Goal: Communication & Community: Participate in discussion

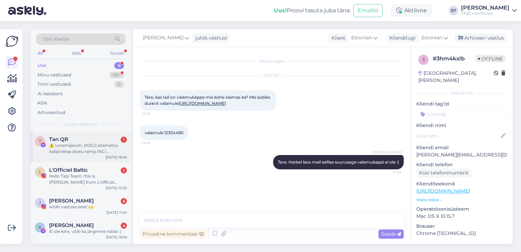
click at [90, 144] on div at bounding box center [88, 148] width 78 height 12
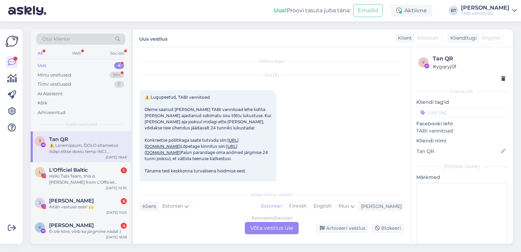
scroll to position [14, 0]
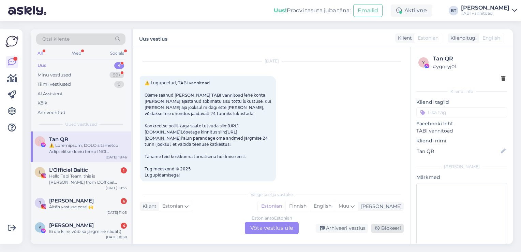
click at [387, 226] on div "Blokeeri" at bounding box center [387, 227] width 33 height 9
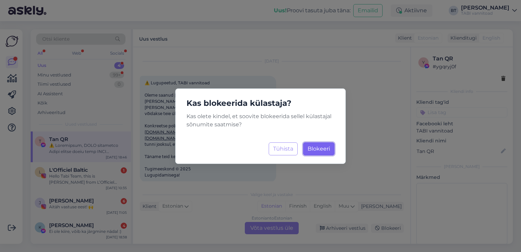
click at [327, 145] on button "Blokeeri Laadimine..." at bounding box center [318, 148] width 31 height 13
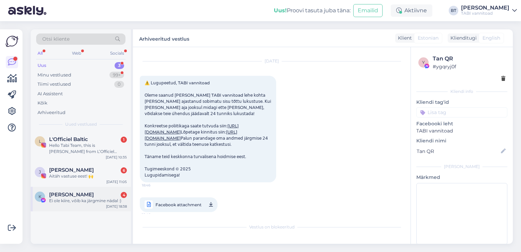
click at [61, 192] on span "[PERSON_NAME]" at bounding box center [71, 194] width 45 height 6
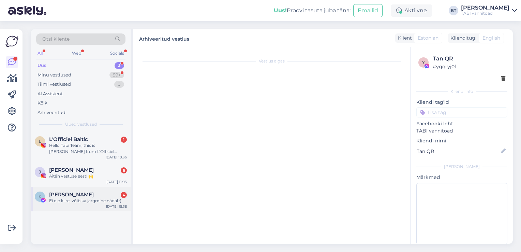
scroll to position [191, 0]
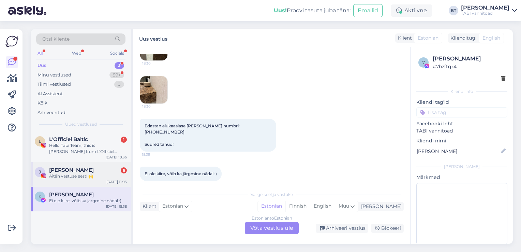
click at [63, 167] on span "[PERSON_NAME]" at bounding box center [71, 170] width 45 height 6
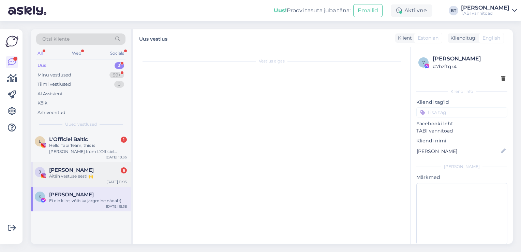
scroll to position [140, 0]
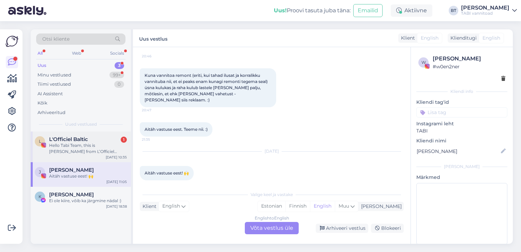
click at [79, 153] on div "Hello Tabi Team, this is [PERSON_NAME] from L’Officiel Baltic. 🌿 We truly admir…" at bounding box center [88, 148] width 78 height 12
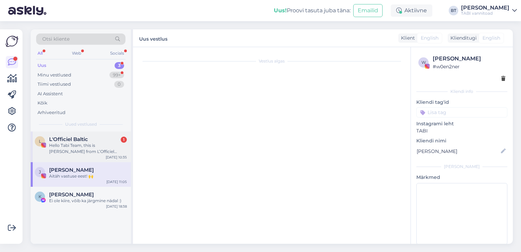
scroll to position [0, 0]
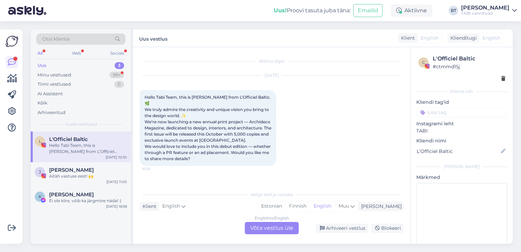
click at [278, 228] on div "English to English Võta vestlus üle" at bounding box center [272, 228] width 54 height 12
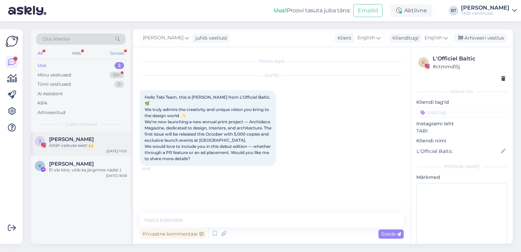
click at [60, 143] on div "Aitäh vastuse eest! 🙌" at bounding box center [88, 145] width 78 height 6
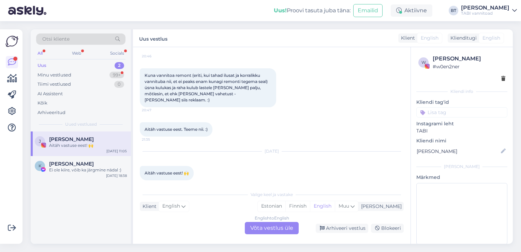
drag, startPoint x: 288, startPoint y: 229, endPoint x: 281, endPoint y: 228, distance: 7.2
click at [287, 229] on div "English to English Võta vestlus üle" at bounding box center [272, 228] width 54 height 12
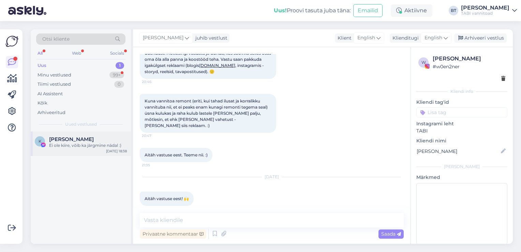
click at [54, 143] on div "Ei ole kiire, võib ka järgmine nädal :)" at bounding box center [88, 145] width 78 height 6
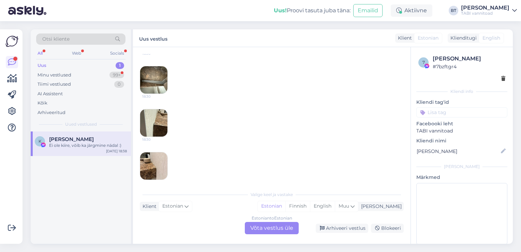
scroll to position [191, 0]
